Goal: Information Seeking & Learning: Learn about a topic

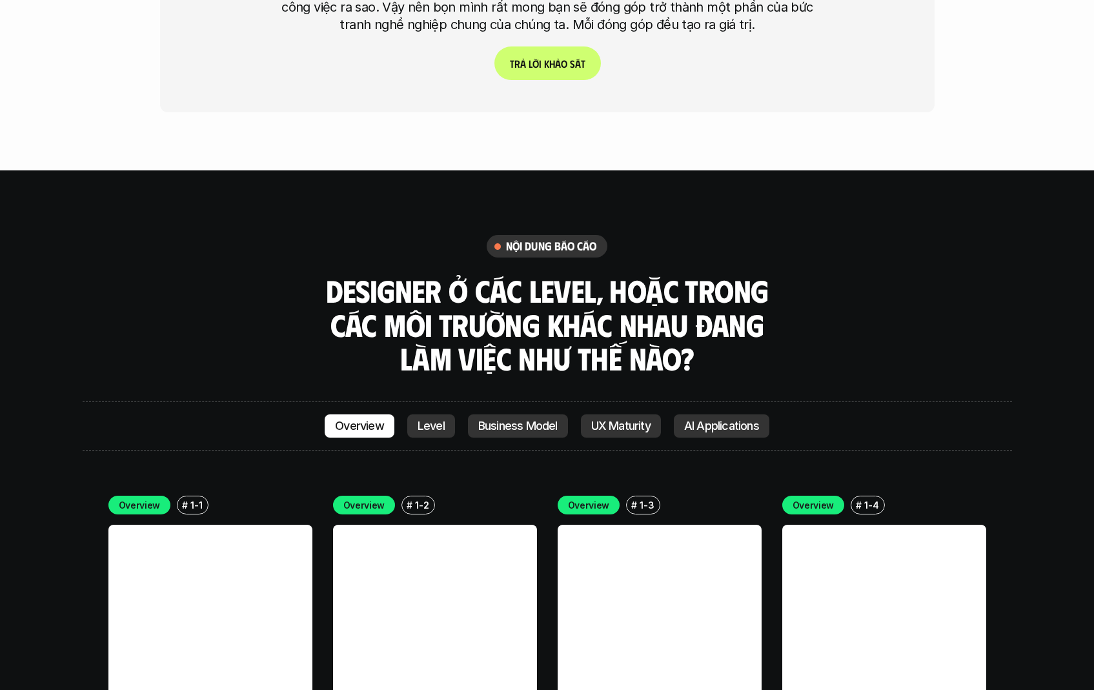
scroll to position [3487, 0]
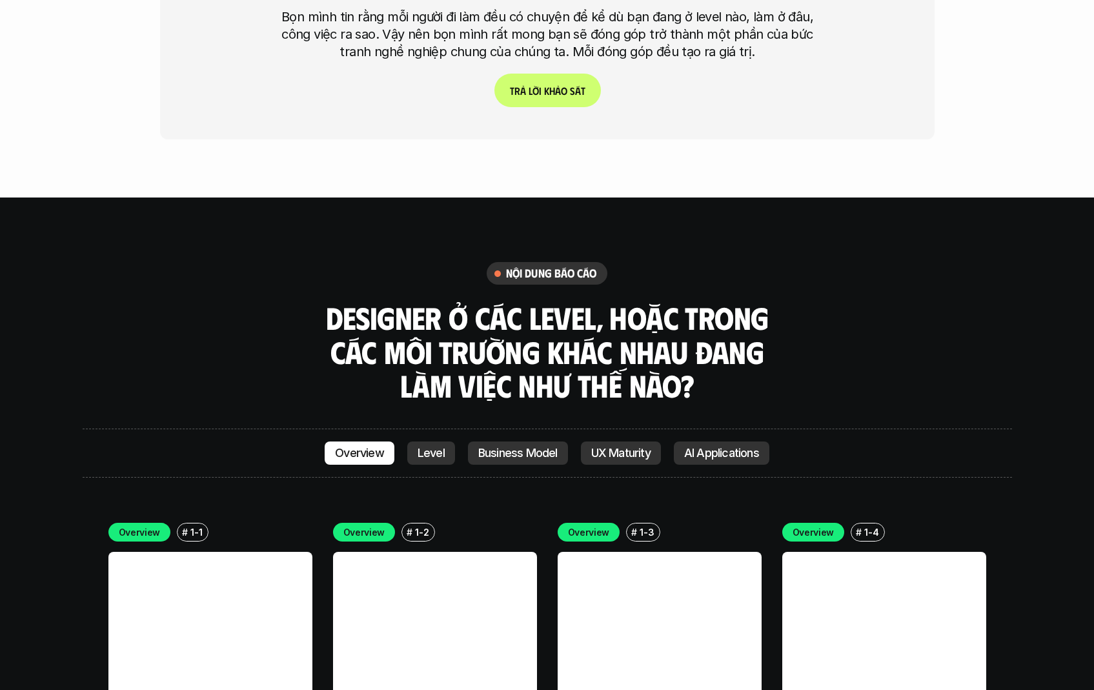
click at [426, 447] on p "Level" at bounding box center [430, 453] width 27 height 13
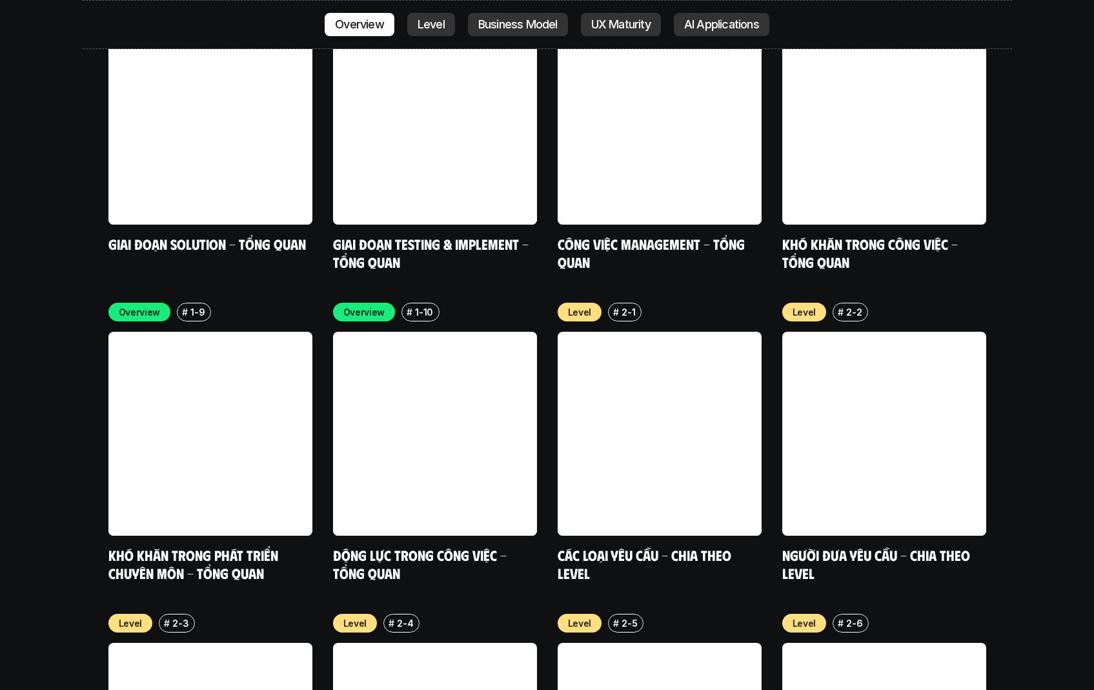
scroll to position [4491, 0]
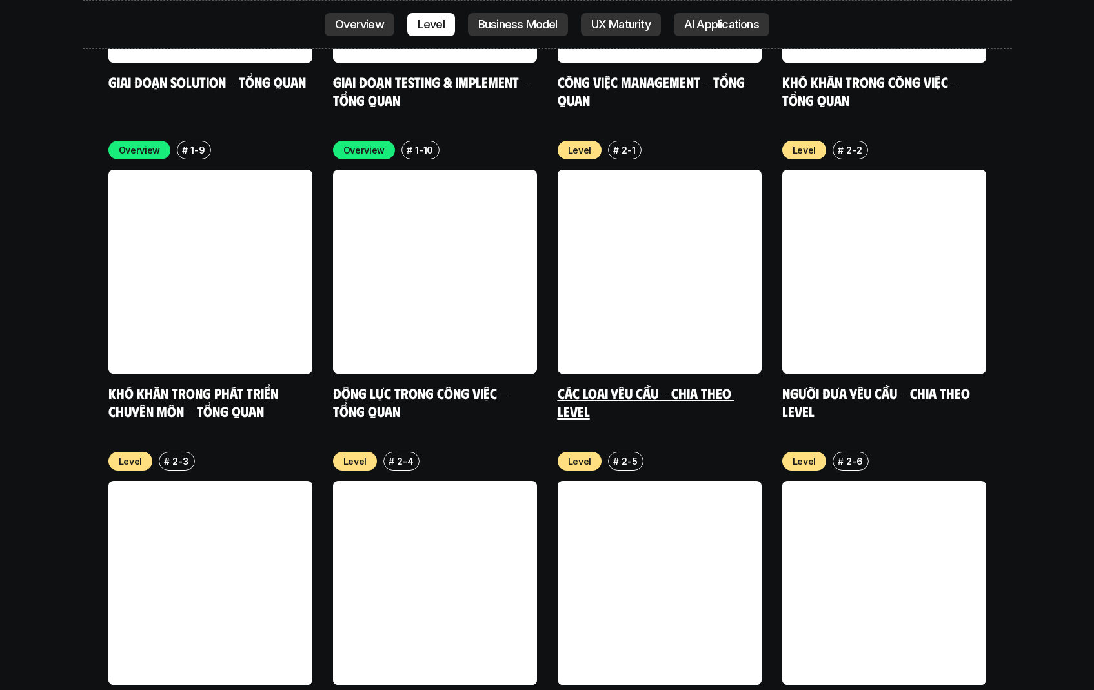
click at [607, 170] on link at bounding box center [660, 272] width 204 height 204
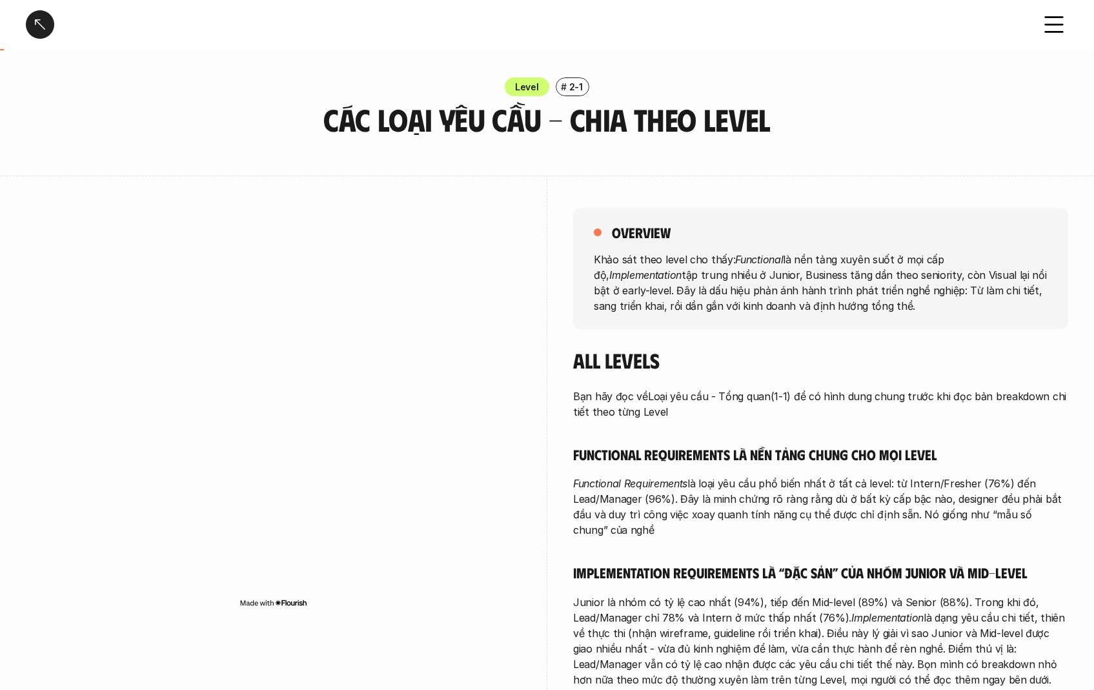
click at [1065, 16] on icon at bounding box center [1054, 24] width 28 height 28
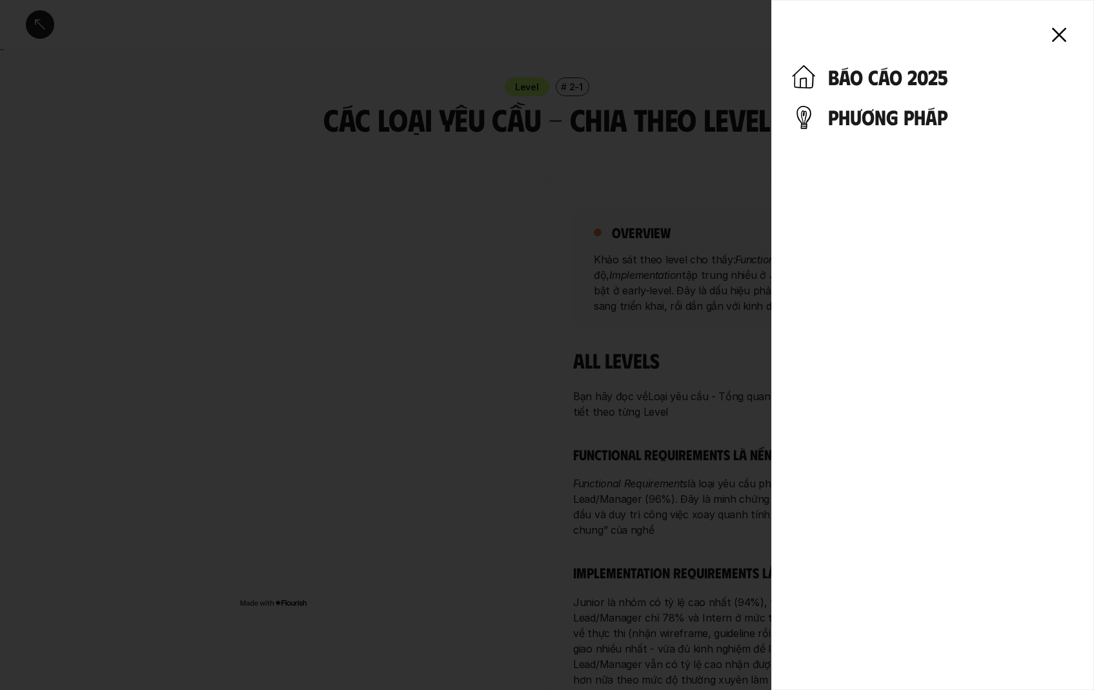
click at [903, 127] on h4 "phương pháp" at bounding box center [950, 117] width 245 height 25
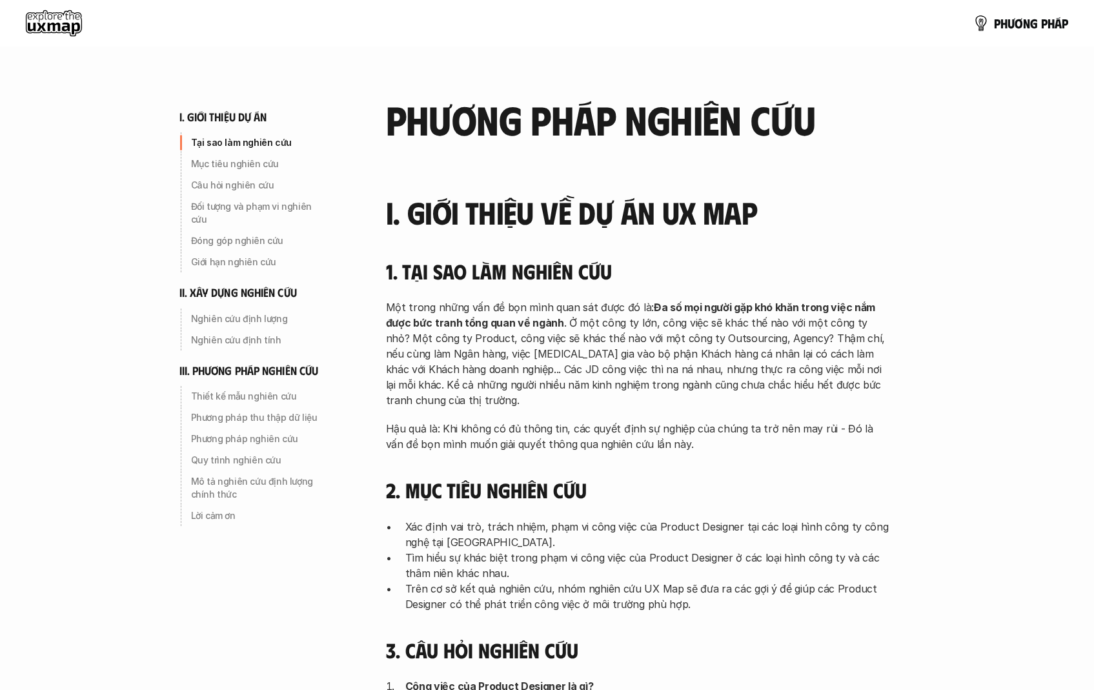
click at [69, 26] on use at bounding box center [54, 23] width 56 height 26
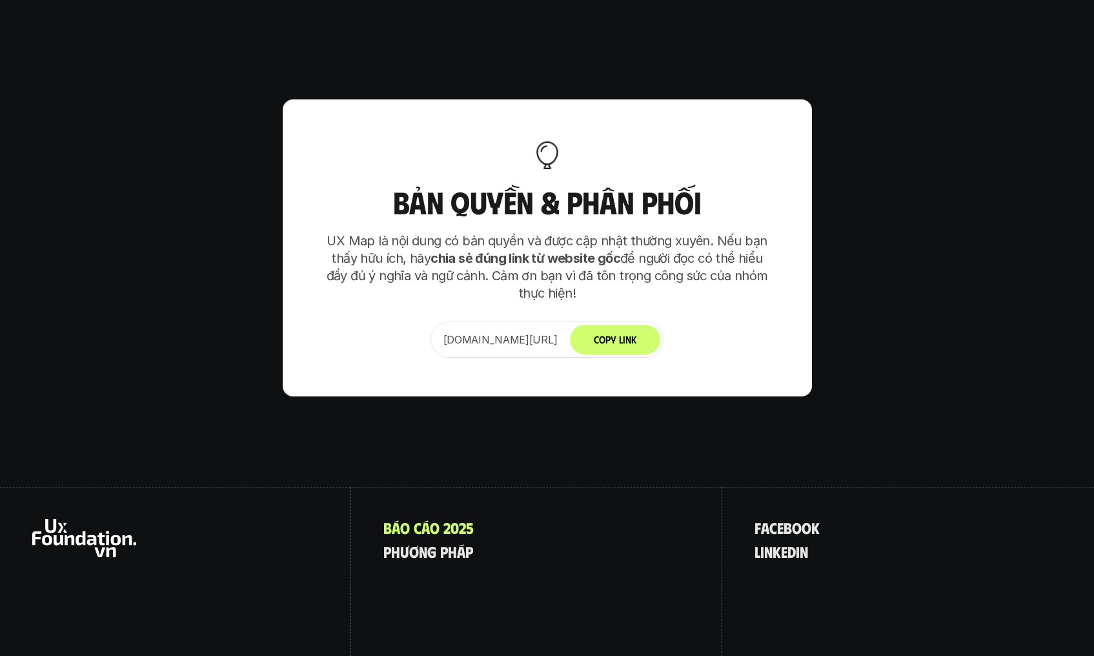
scroll to position [8091, 0]
click at [108, 519] on use at bounding box center [84, 538] width 104 height 38
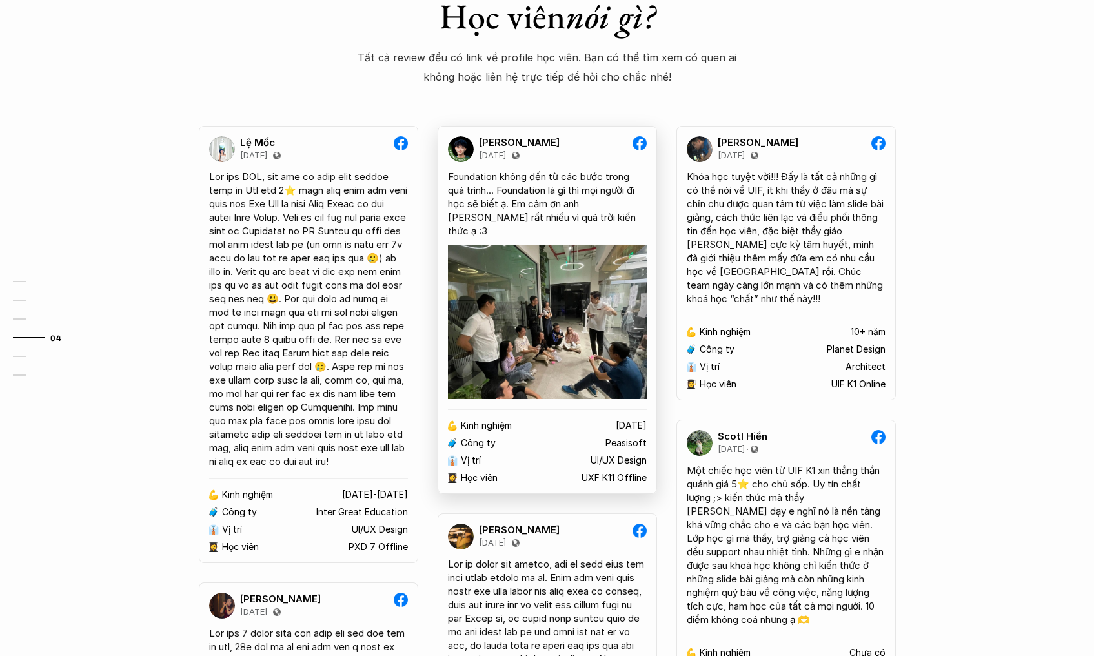
scroll to position [1869, 0]
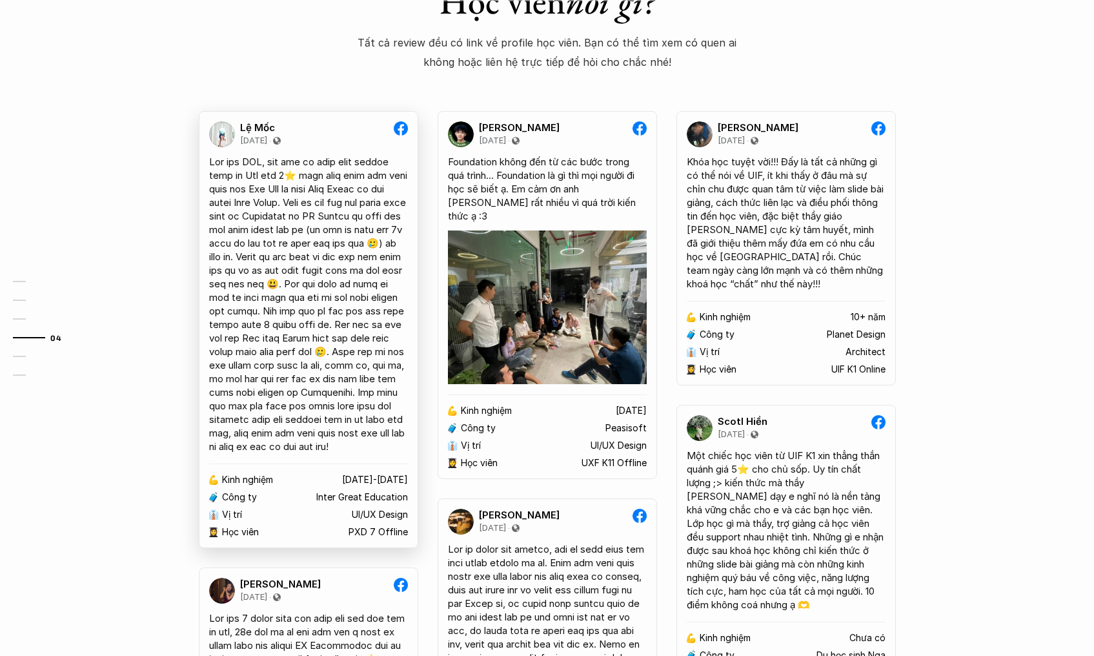
click at [363, 503] on p "Inter Great Education" at bounding box center [362, 497] width 92 height 11
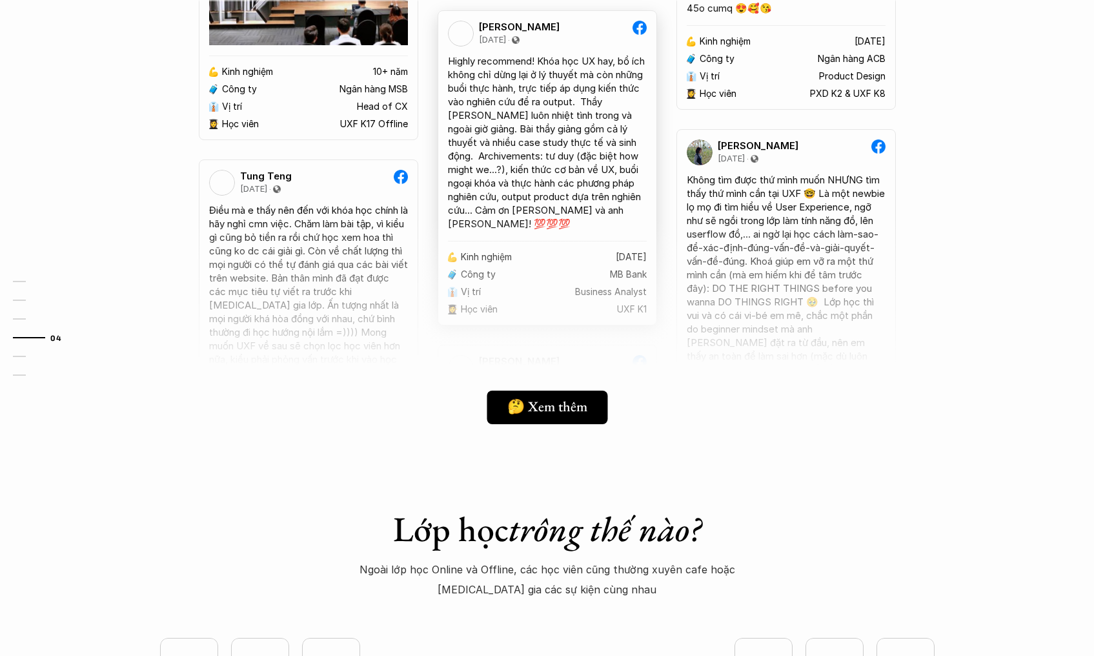
scroll to position [2888, 0]
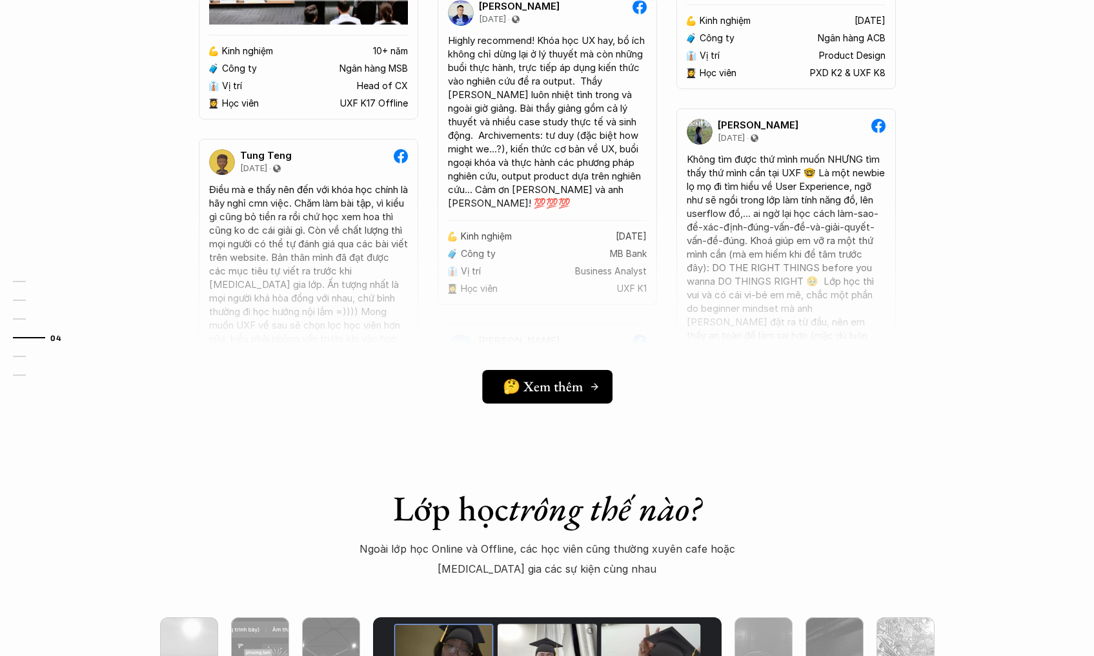
click at [550, 377] on h5 "🤔 Xem thêm" at bounding box center [543, 385] width 80 height 17
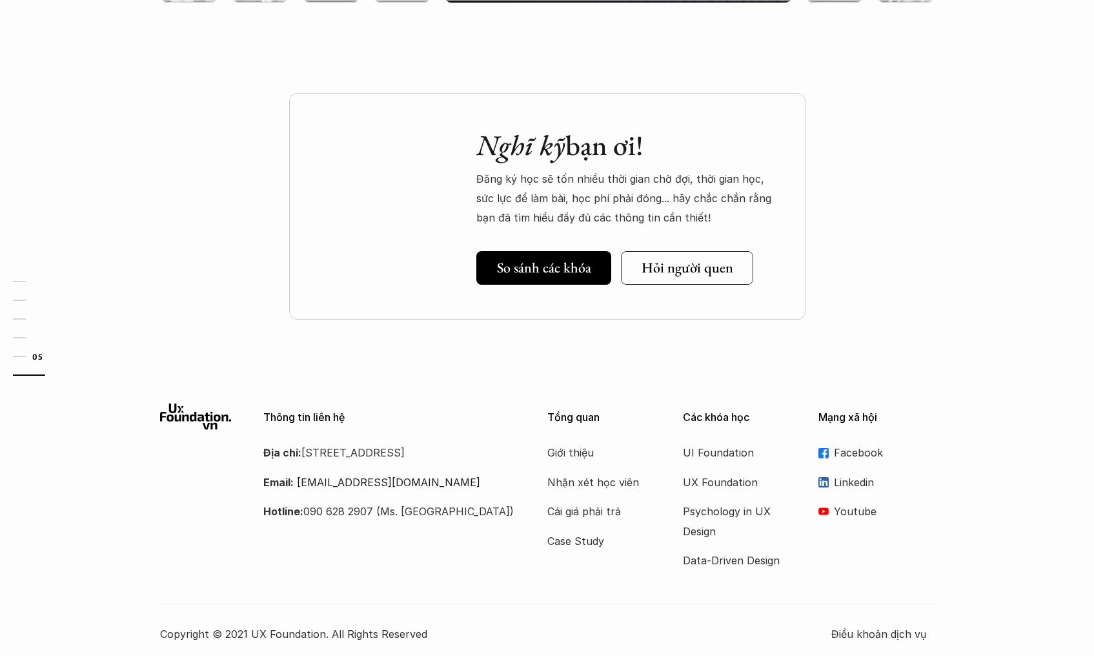
scroll to position [3850, 0]
